Goal: Task Accomplishment & Management: Manage account settings

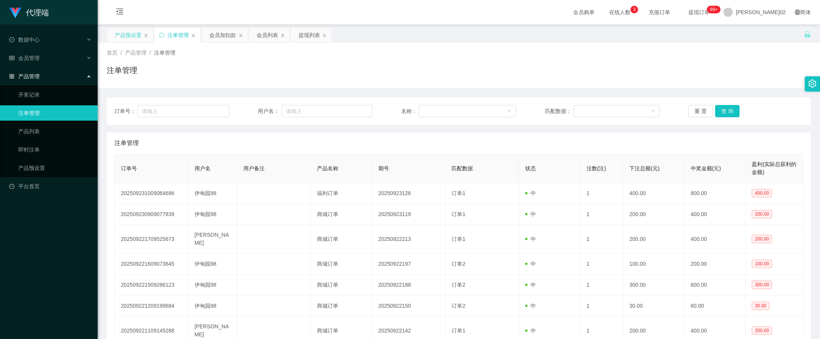
click at [138, 35] on div "产品预设置" at bounding box center [128, 35] width 27 height 14
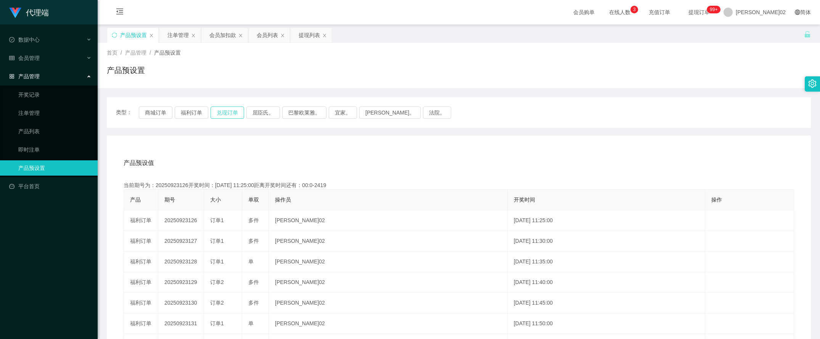
click at [226, 115] on button "兑现订单" at bounding box center [228, 112] width 34 height 12
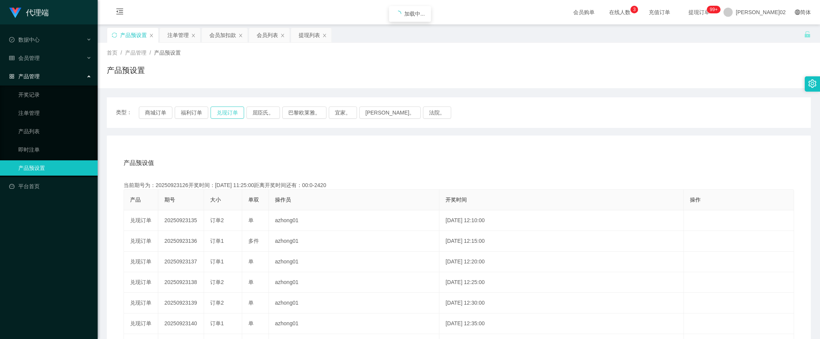
click at [226, 115] on button "兑现订单" at bounding box center [228, 112] width 34 height 12
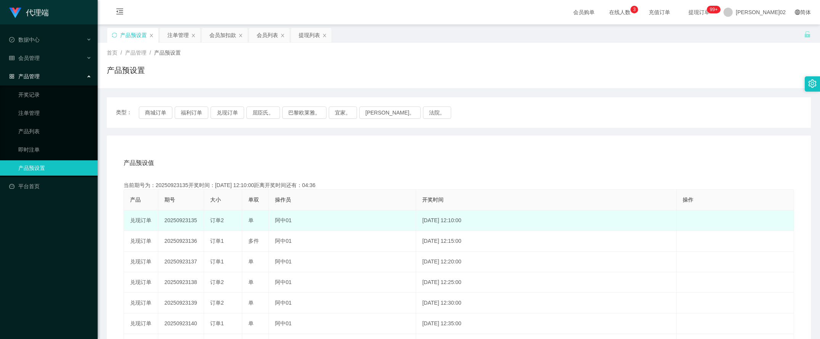
click at [182, 221] on td "20250923135" at bounding box center [181, 220] width 46 height 21
copy td "20250923135"
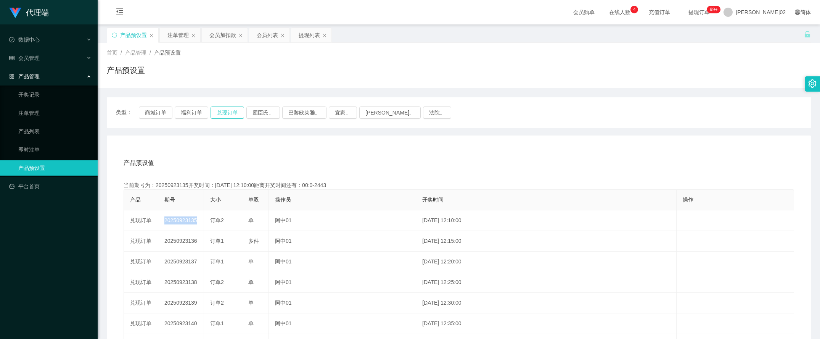
click at [227, 109] on button "兑现订单" at bounding box center [228, 112] width 34 height 12
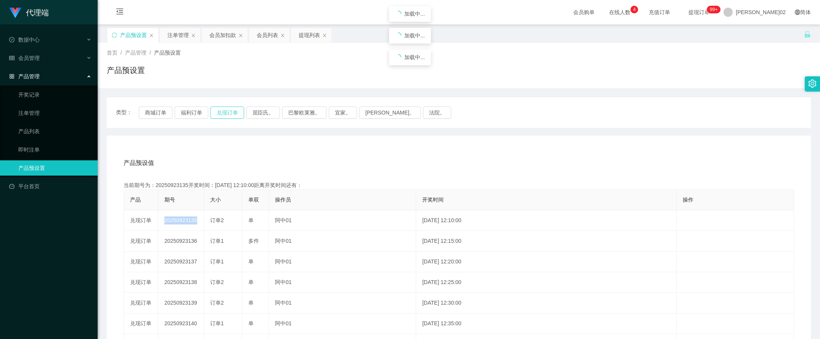
click at [227, 109] on button "兑现订单" at bounding box center [228, 112] width 34 height 12
click at [186, 32] on div "注单管理" at bounding box center [177, 35] width 21 height 14
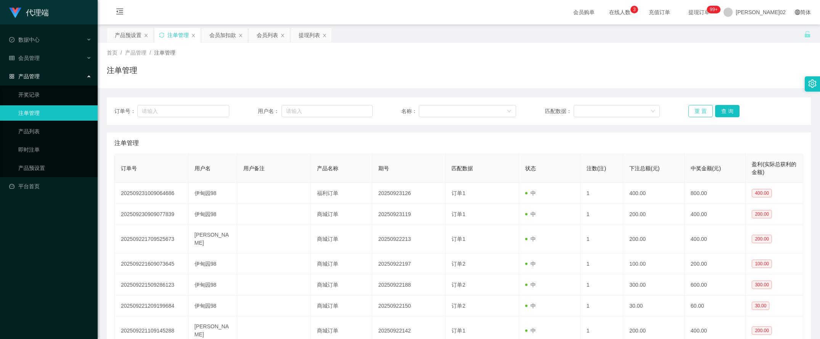
click at [689, 111] on button "重 置" at bounding box center [701, 111] width 24 height 12
click at [690, 111] on button "重 置" at bounding box center [701, 111] width 24 height 12
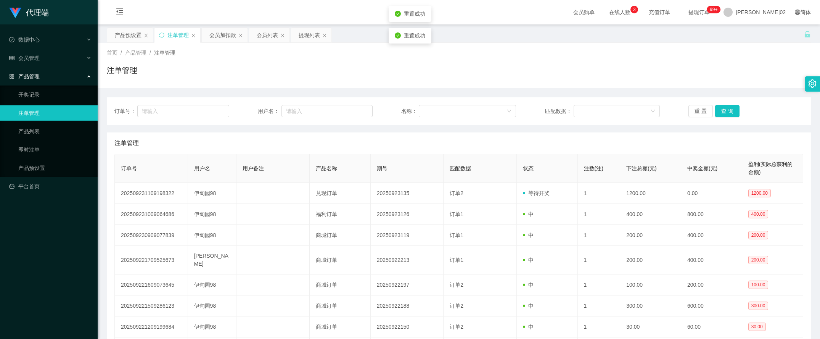
click at [662, 90] on div "订单号： 用户名： 名称： 匹配数据： 重 置 查 询 注单管理 订单号 用户名 用户备注 产品名称 期号 匹配数据 状态 注数(注) 下注总额(元) 中奖金…" at bounding box center [459, 260] width 704 height 344
click at [695, 112] on button "重 置" at bounding box center [701, 111] width 24 height 12
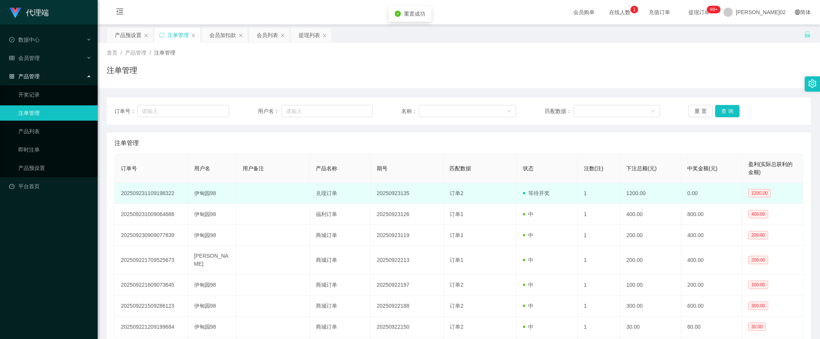
click at [517, 197] on td "等待开奖" at bounding box center [547, 193] width 61 height 21
drag, startPoint x: 473, startPoint y: 194, endPoint x: 501, endPoint y: 191, distance: 27.6
click at [477, 193] on td "订单2" at bounding box center [480, 193] width 73 height 21
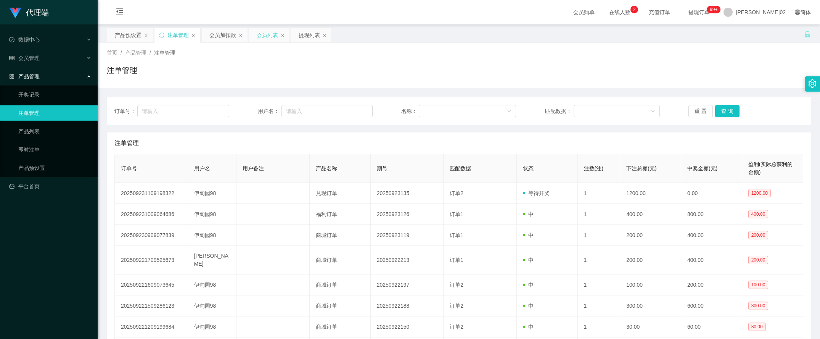
click at [257, 31] on div "会员列表" at bounding box center [267, 35] width 21 height 14
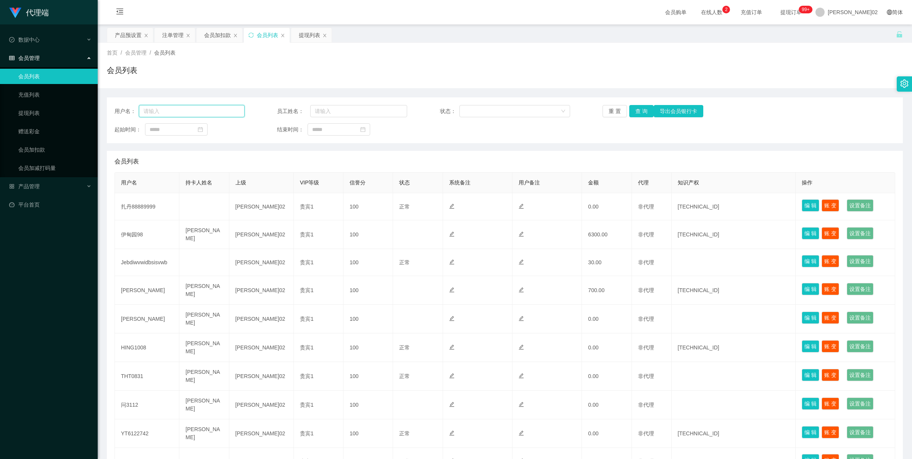
click at [183, 107] on input "text" at bounding box center [192, 111] width 106 height 12
paste input "Eden98"
type input "Eden98"
click at [634, 111] on button "查 询" at bounding box center [641, 111] width 24 height 12
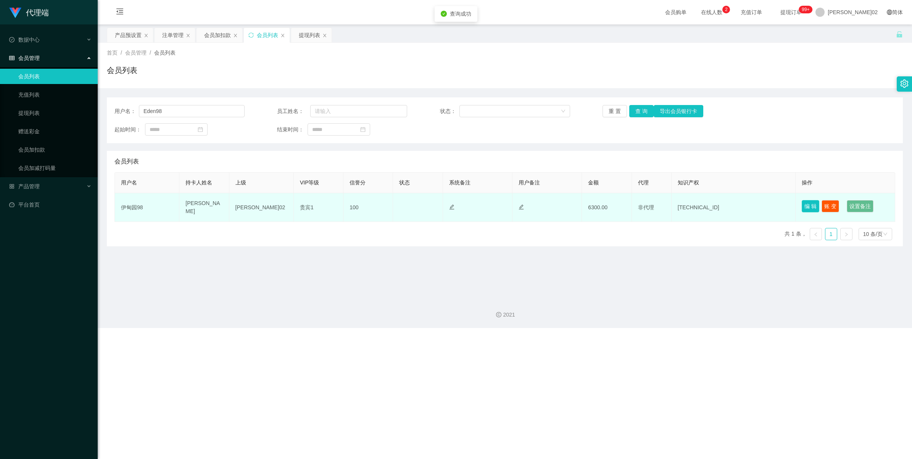
click at [802, 204] on button "编 辑" at bounding box center [811, 206] width 18 height 12
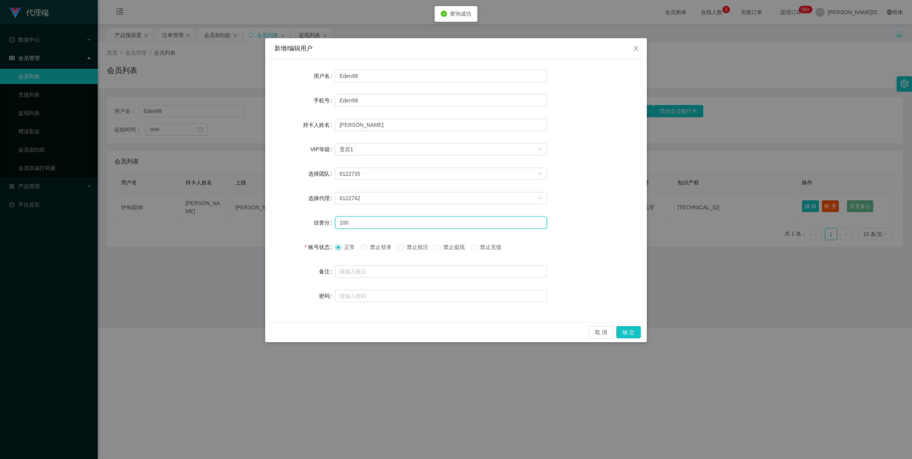
drag, startPoint x: 442, startPoint y: 222, endPoint x: 231, endPoint y: 190, distance: 213.4
click at [231, 190] on div "新增/编辑用户 用户名 Eden98 手机号 Eden98 持卡人姓名 [PERSON_NAME] VIP等级 选择VIP等级 贵宾1 选择团队 612273…" at bounding box center [456, 229] width 912 height 459
type input "80"
click at [628, 330] on button "确 定" at bounding box center [628, 332] width 24 height 12
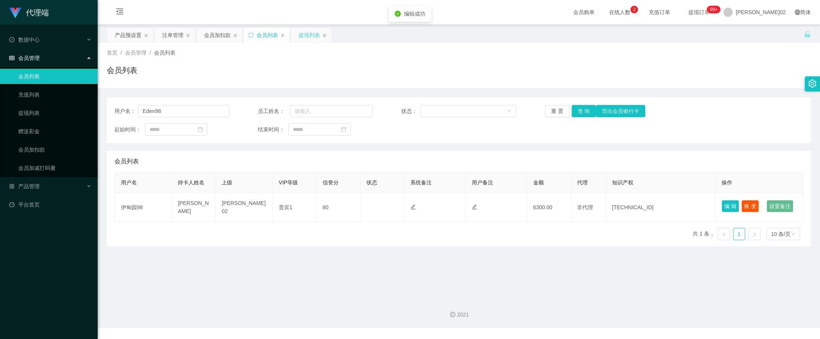
click at [304, 37] on div "提现列表" at bounding box center [309, 35] width 21 height 14
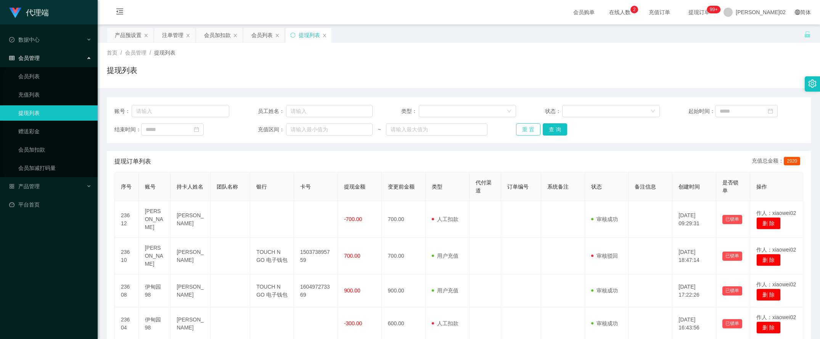
click at [526, 132] on button "重 置" at bounding box center [528, 129] width 24 height 12
click at [624, 179] on th "状态" at bounding box center [607, 186] width 44 height 29
